Goal: Obtain resource: Download file/media

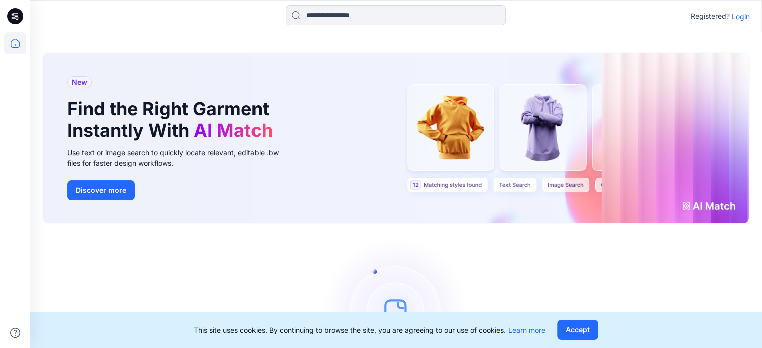
click at [740, 18] on p "Login" at bounding box center [741, 16] width 18 height 11
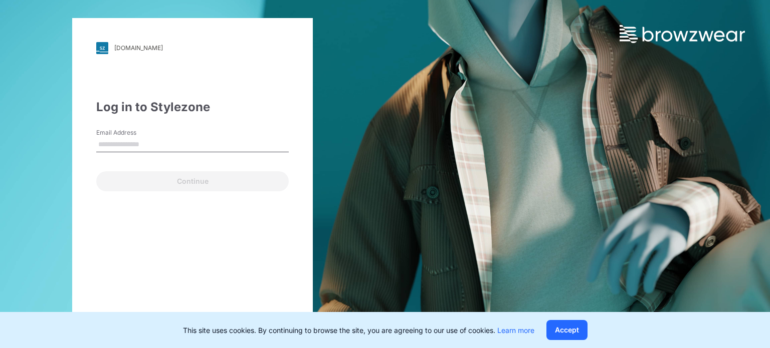
type input "**********"
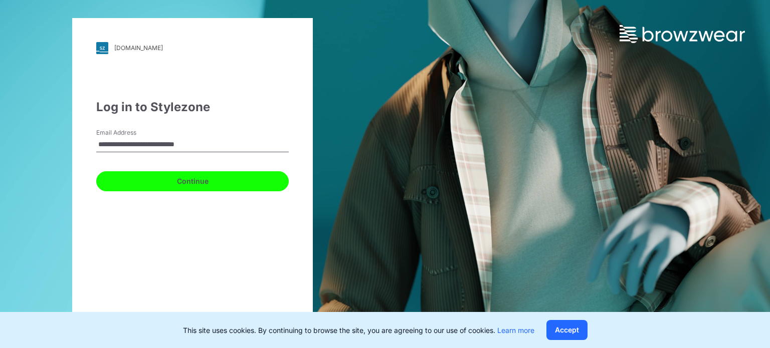
click at [186, 182] on button "Continue" at bounding box center [192, 181] width 192 height 20
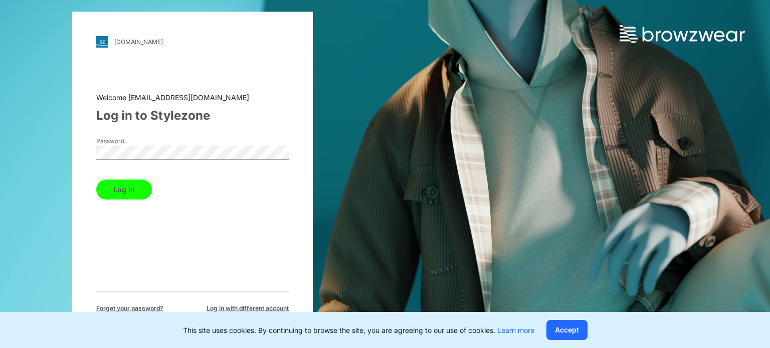
click at [121, 191] on button "Log in" at bounding box center [124, 189] width 56 height 20
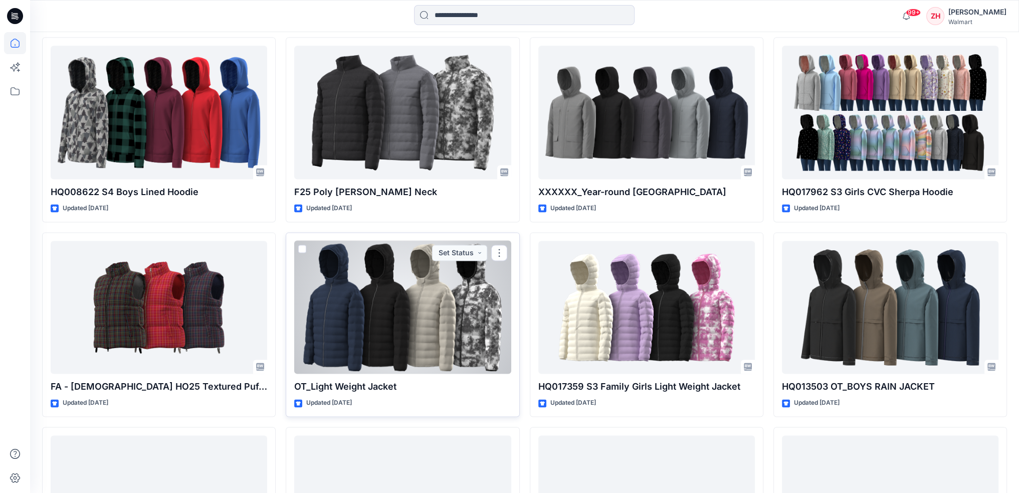
scroll to position [6927, 0]
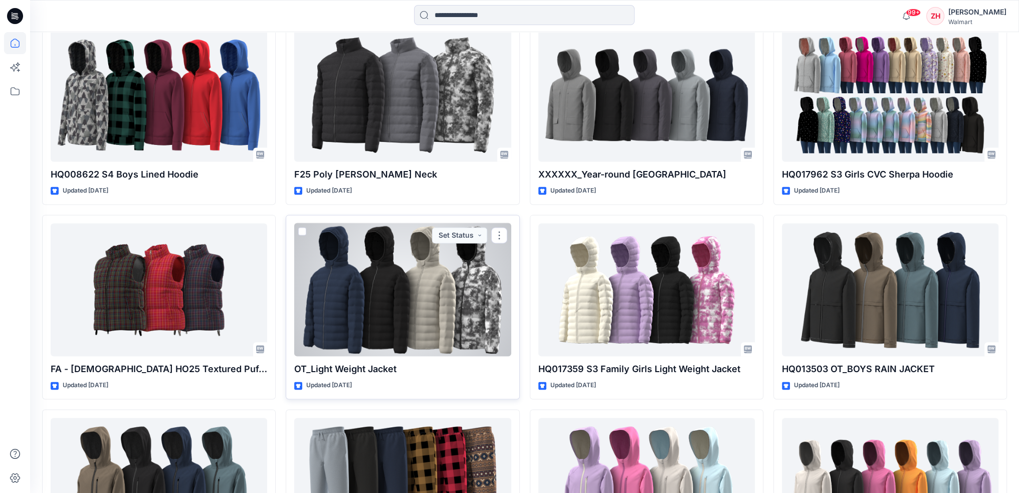
click at [403, 314] on div at bounding box center [402, 289] width 216 height 133
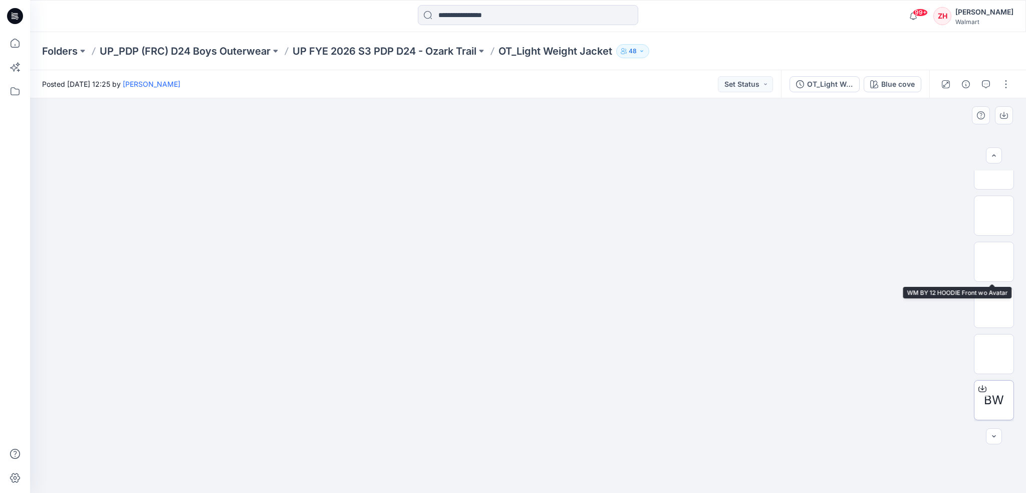
scroll to position [112, 0]
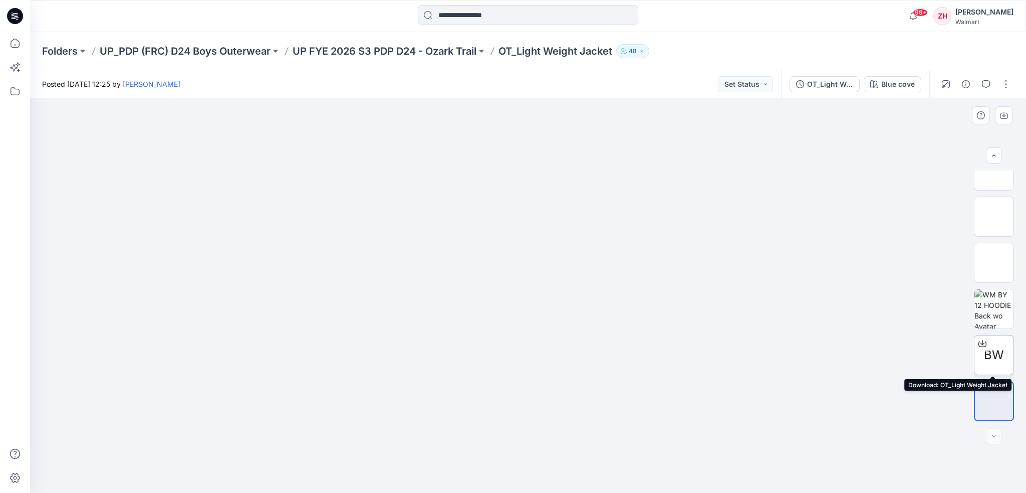
click at [762, 341] on icon at bounding box center [983, 343] width 8 height 8
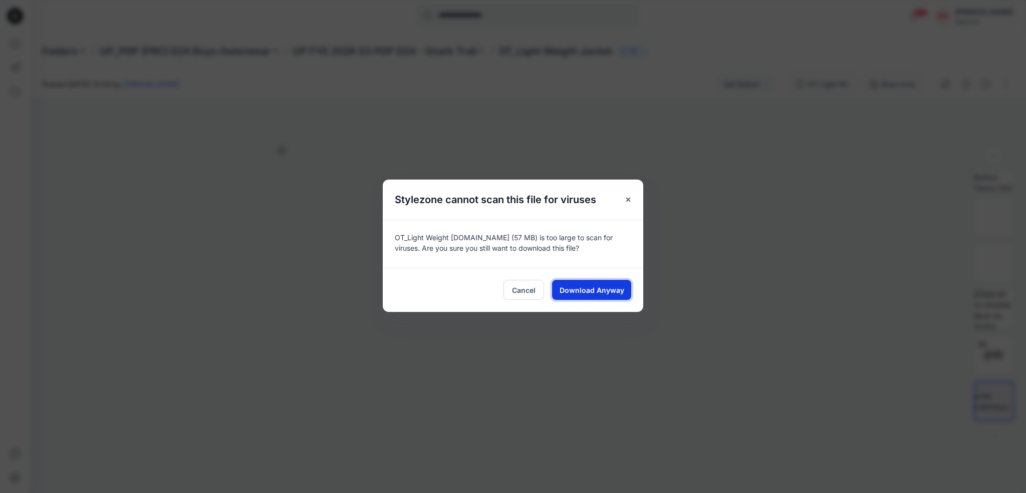
click at [577, 292] on span "Download Anyway" at bounding box center [592, 290] width 65 height 11
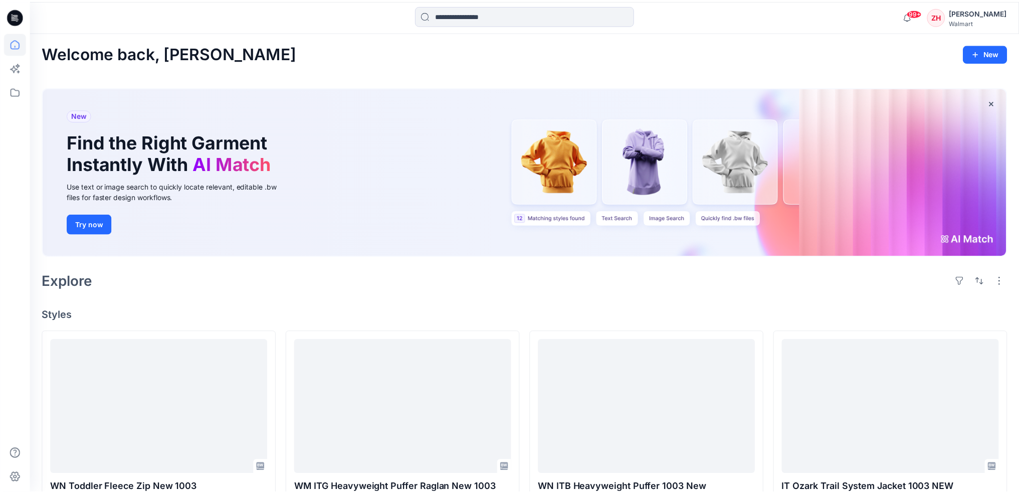
scroll to position [6927, 0]
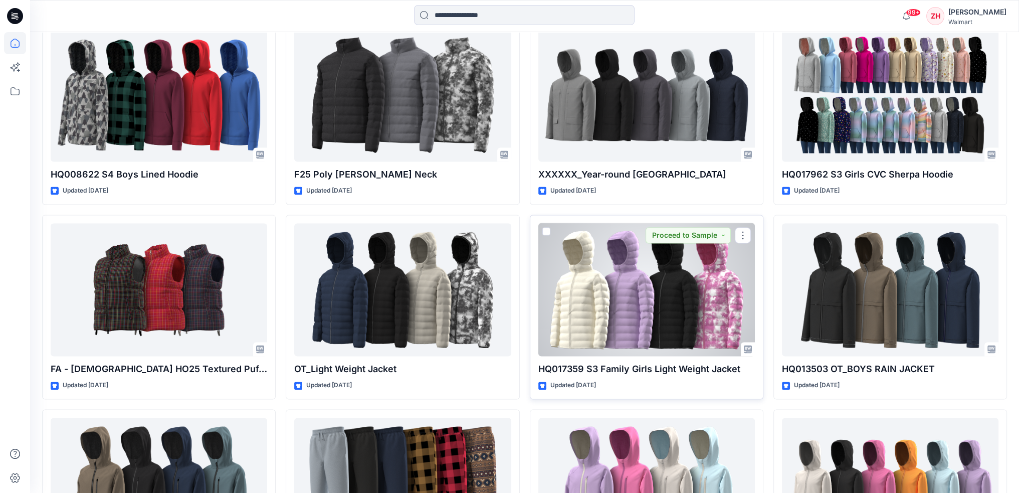
click at [638, 284] on div at bounding box center [646, 289] width 216 height 133
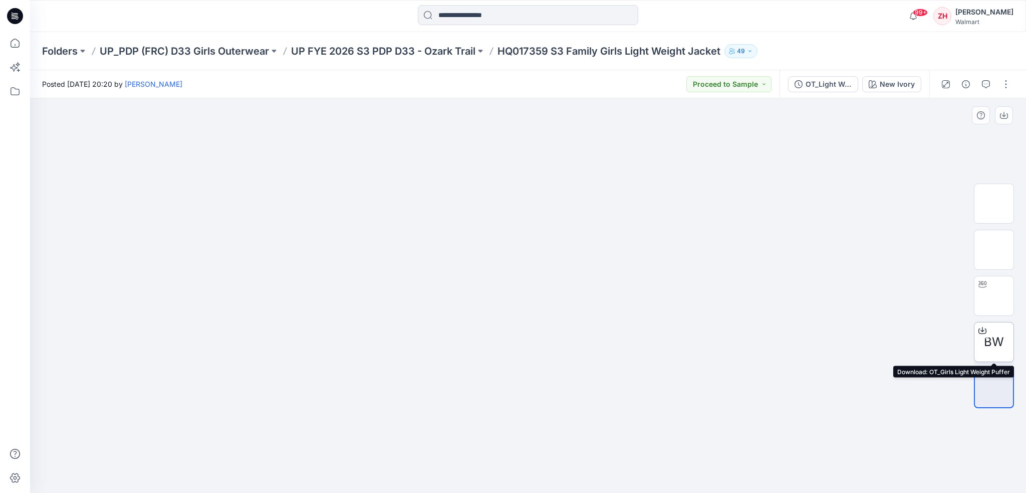
click at [762, 329] on icon at bounding box center [983, 330] width 8 height 8
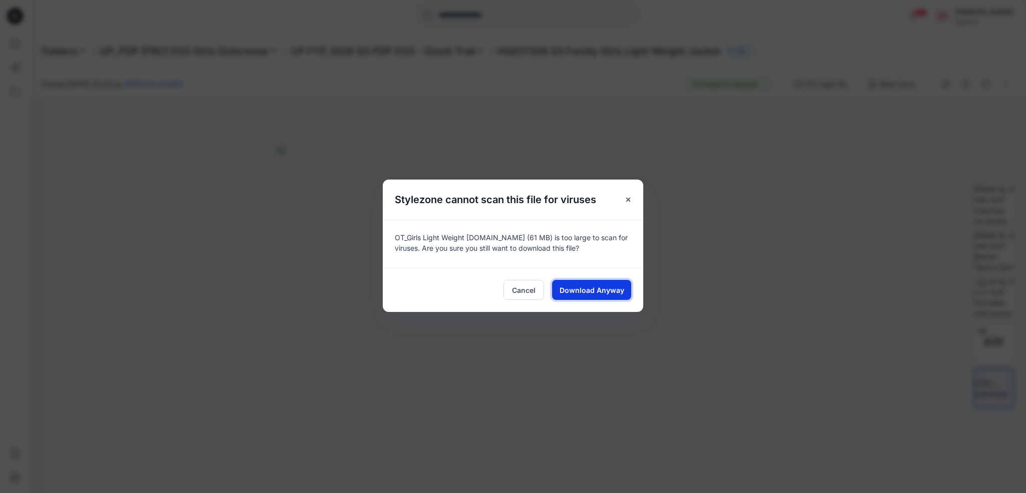
click at [573, 290] on span "Download Anyway" at bounding box center [592, 290] width 65 height 11
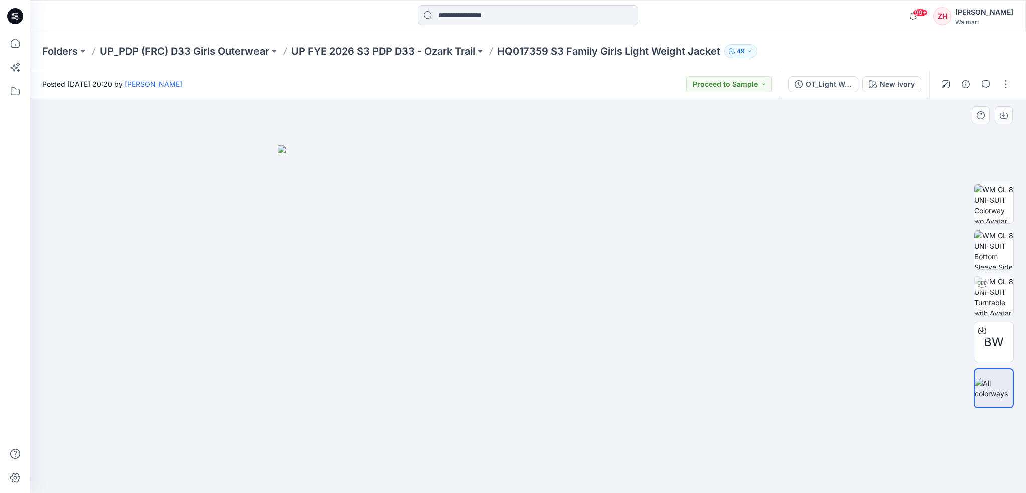
click at [762, 298] on div at bounding box center [528, 295] width 996 height 394
click at [762, 278] on div at bounding box center [528, 295] width 996 height 394
click at [762, 292] on div at bounding box center [528, 295] width 996 height 394
click at [762, 291] on img at bounding box center [994, 295] width 39 height 39
drag, startPoint x: 528, startPoint y: 479, endPoint x: 711, endPoint y: 441, distance: 186.2
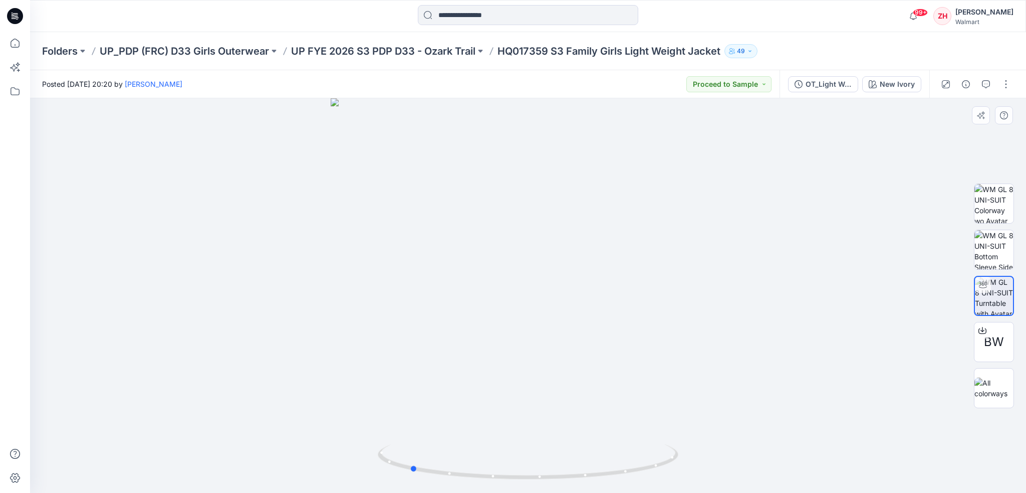
click at [711, 348] on div at bounding box center [528, 295] width 996 height 394
click at [742, 202] on div at bounding box center [528, 295] width 996 height 394
click at [293, 230] on div at bounding box center [528, 295] width 996 height 394
click at [762, 18] on div "99+ Notifications [PERSON_NAME] shared WN IT Cvc Hoodie No Thumb_1003 Avtr Chan…" at bounding box center [528, 16] width 996 height 22
click at [762, 46] on div "Folders UP_PDP (FRC) D33 Girls Outerwear UP FYE 2026 S3 PDP D33 - Ozark Trail H…" at bounding box center [489, 51] width 894 height 14
